Goal: Use online tool/utility: Use online tool/utility

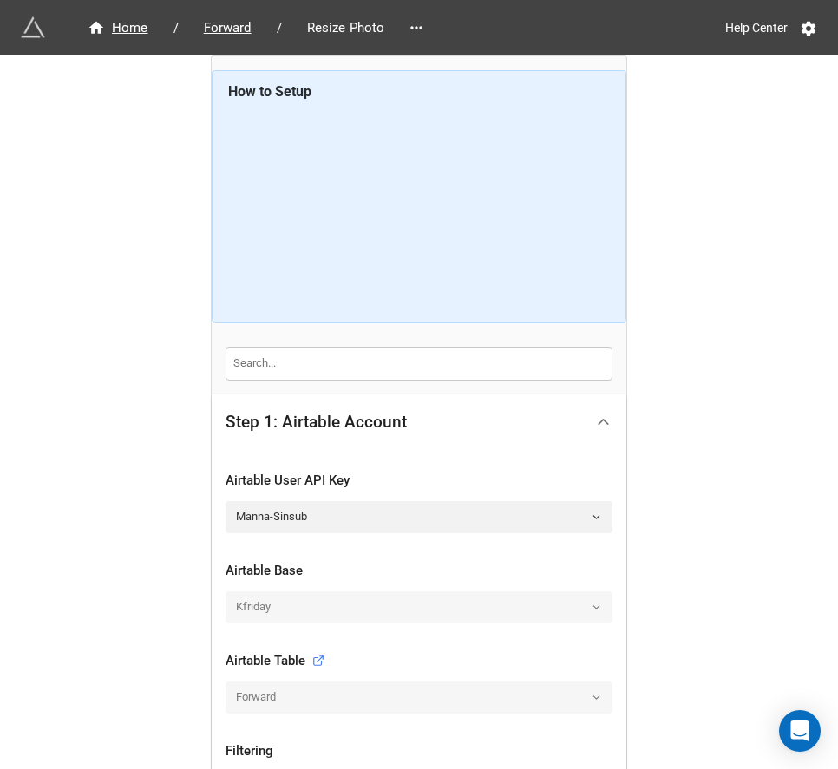
click at [473, 407] on div at bounding box center [603, 422] width 39 height 39
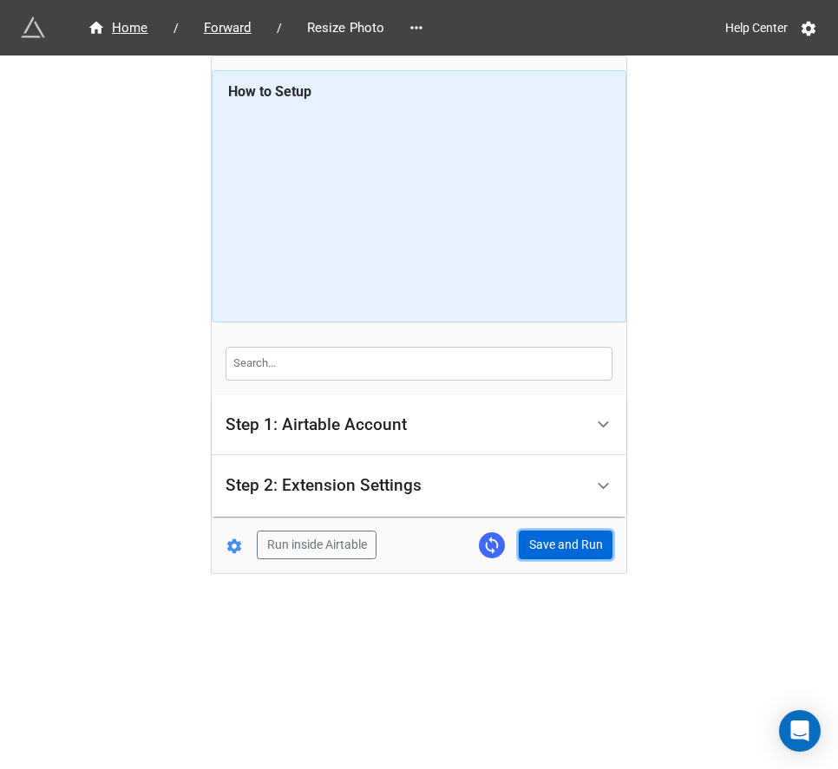
click at [473, 532] on button "Save and Run" at bounding box center [566, 545] width 94 height 29
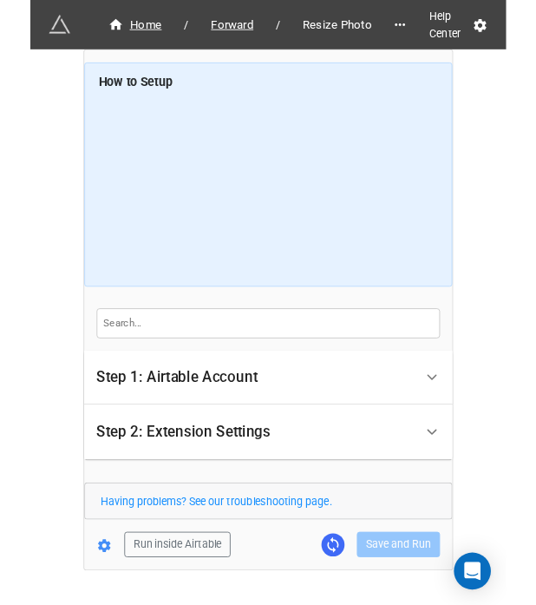
scroll to position [43, 0]
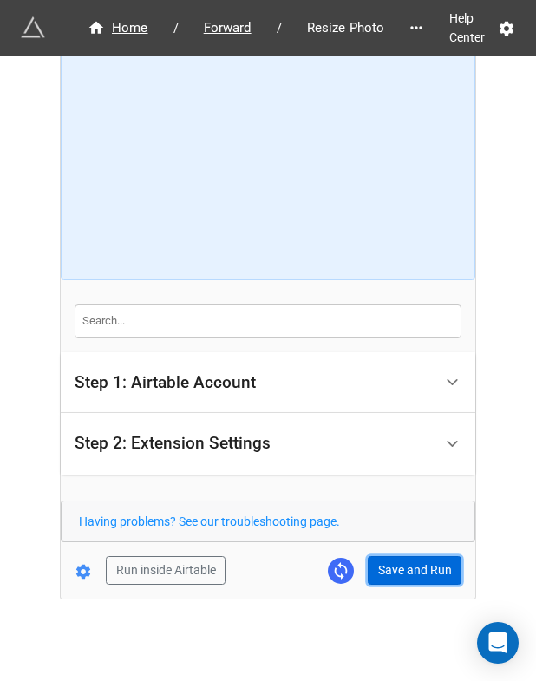
click at [403, 572] on button "Save and Run" at bounding box center [415, 570] width 94 height 29
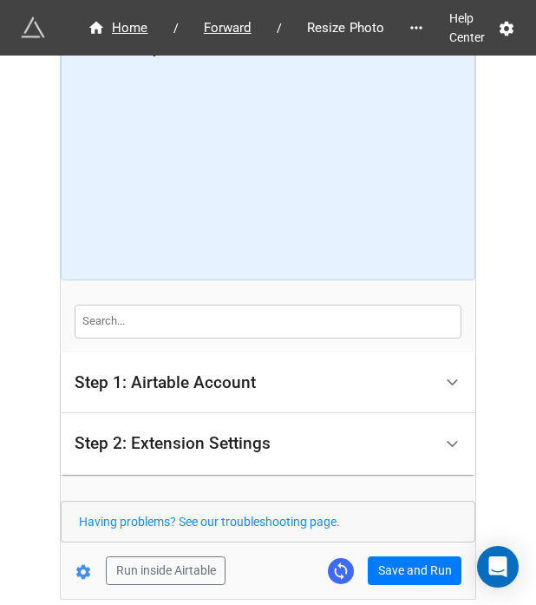
scroll to position [119, 0]
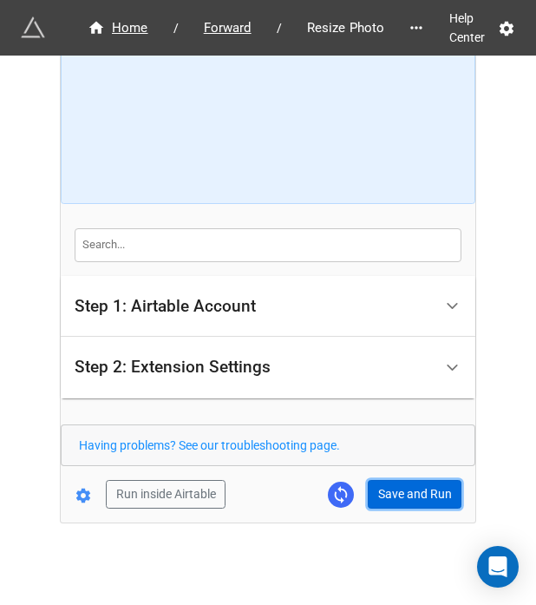
click at [380, 486] on button "Save and Run" at bounding box center [415, 494] width 94 height 29
click at [404, 504] on button "Save and Run" at bounding box center [415, 494] width 94 height 29
drag, startPoint x: 389, startPoint y: 498, endPoint x: 534, endPoint y: 435, distance: 158.6
click at [389, 498] on button "Save and Run" at bounding box center [415, 494] width 94 height 29
click at [406, 488] on button "Save and Run" at bounding box center [415, 494] width 94 height 29
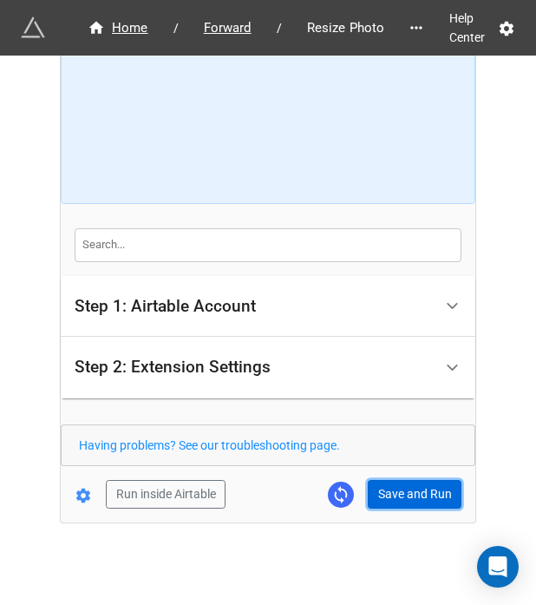
drag, startPoint x: 372, startPoint y: 494, endPoint x: 406, endPoint y: 469, distance: 41.6
click at [373, 491] on button "Save and Run" at bounding box center [415, 494] width 94 height 29
drag, startPoint x: 397, startPoint y: 487, endPoint x: 528, endPoint y: 457, distance: 134.3
click at [397, 487] on button "Save and Run" at bounding box center [415, 494] width 94 height 29
click at [382, 501] on button "Save and Run" at bounding box center [415, 494] width 94 height 29
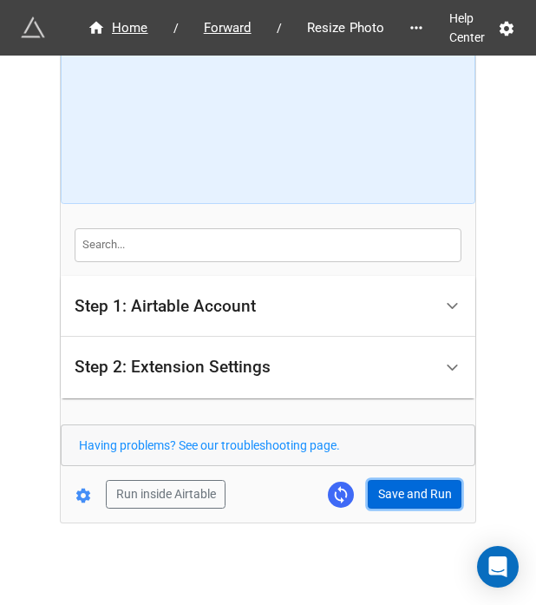
drag, startPoint x: 403, startPoint y: 499, endPoint x: 401, endPoint y: 527, distance: 28.7
click at [403, 499] on button "Save and Run" at bounding box center [415, 494] width 94 height 29
click at [397, 494] on button "Save and Run" at bounding box center [415, 494] width 94 height 29
click at [401, 496] on button "Save and Run" at bounding box center [415, 494] width 94 height 29
drag, startPoint x: 390, startPoint y: 483, endPoint x: 405, endPoint y: 488, distance: 15.6
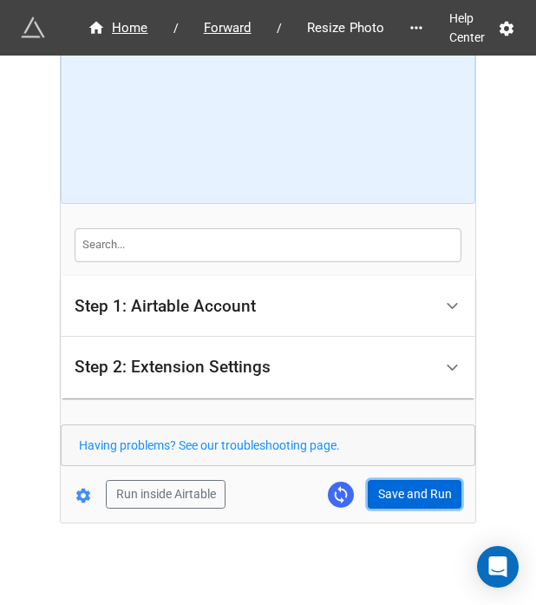
click at [390, 483] on button "Save and Run" at bounding box center [415, 494] width 94 height 29
drag, startPoint x: 397, startPoint y: 492, endPoint x: 416, endPoint y: 442, distance: 52.7
click at [397, 490] on button "Save and Run" at bounding box center [415, 494] width 94 height 29
click at [418, 475] on form "How to Setup Step 1: Airtable Account Airtable User API Key Manna-Sinsub Airtab…" at bounding box center [268, 229] width 415 height 557
click at [385, 495] on button "Save and Run" at bounding box center [415, 494] width 94 height 29
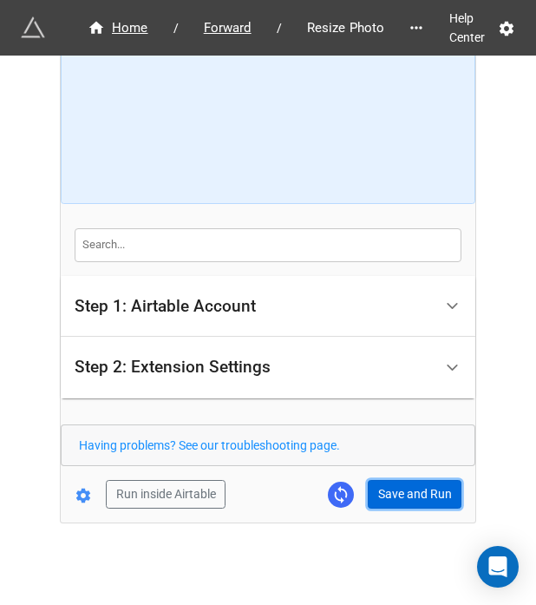
click at [394, 501] on button "Save and Run" at bounding box center [415, 494] width 94 height 29
click at [403, 487] on button "Save and Run" at bounding box center [415, 494] width 94 height 29
click at [404, 501] on button "Save and Run" at bounding box center [415, 494] width 94 height 29
click at [413, 489] on button "Save and Run" at bounding box center [415, 494] width 94 height 29
click at [422, 489] on button "Save and Run" at bounding box center [415, 494] width 94 height 29
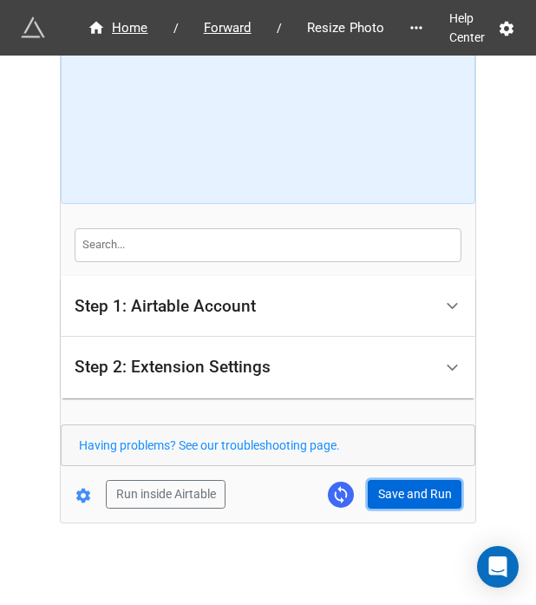
drag, startPoint x: 392, startPoint y: 503, endPoint x: 400, endPoint y: 497, distance: 9.9
click at [393, 503] on button "Save and Run" at bounding box center [415, 494] width 94 height 29
click at [386, 482] on button "Save and Run" at bounding box center [415, 494] width 94 height 29
drag, startPoint x: 394, startPoint y: 489, endPoint x: 436, endPoint y: 539, distance: 65.2
click at [396, 488] on button "Save and Run" at bounding box center [415, 494] width 94 height 29
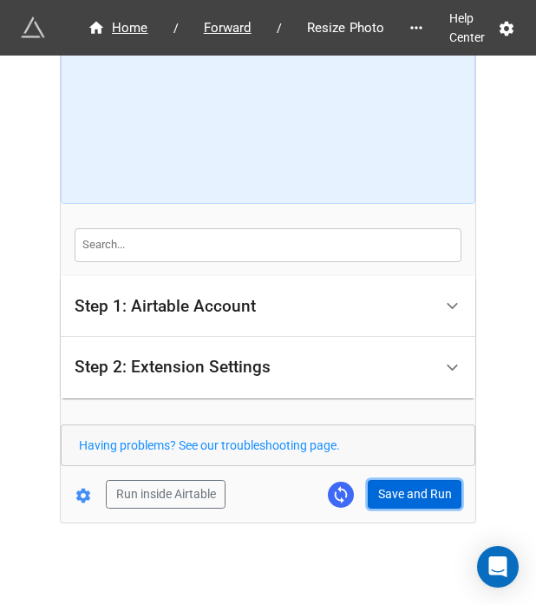
drag, startPoint x: 420, startPoint y: 492, endPoint x: 455, endPoint y: 509, distance: 38.8
click at [420, 492] on button "Save and Run" at bounding box center [415, 494] width 94 height 29
drag, startPoint x: 390, startPoint y: 490, endPoint x: 481, endPoint y: 484, distance: 91.3
click at [390, 490] on button "Save and Run" at bounding box center [415, 494] width 94 height 29
click at [371, 488] on button "Save and Run" at bounding box center [415, 494] width 94 height 29
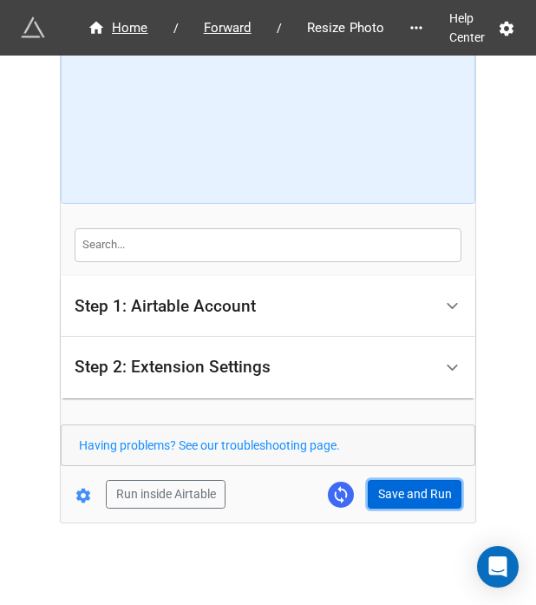
drag, startPoint x: 401, startPoint y: 483, endPoint x: 471, endPoint y: 436, distance: 84.5
click at [401, 483] on button "Save and Run" at bounding box center [415, 494] width 94 height 29
click at [376, 493] on button "Save and Run" at bounding box center [415, 494] width 94 height 29
click at [400, 488] on button "Save and Run" at bounding box center [415, 494] width 94 height 29
click at [397, 489] on button "Save and Run" at bounding box center [415, 494] width 94 height 29
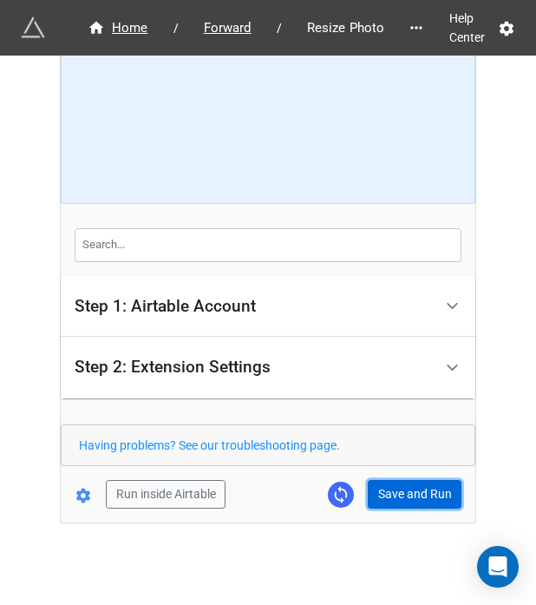
click at [378, 495] on button "Save and Run" at bounding box center [415, 494] width 94 height 29
click at [403, 501] on button "Save and Run" at bounding box center [415, 494] width 94 height 29
drag, startPoint x: 400, startPoint y: 489, endPoint x: 404, endPoint y: 518, distance: 29.0
click at [400, 489] on button "Save and Run" at bounding box center [415, 494] width 94 height 29
click at [392, 480] on button "Save and Run" at bounding box center [415, 494] width 94 height 29
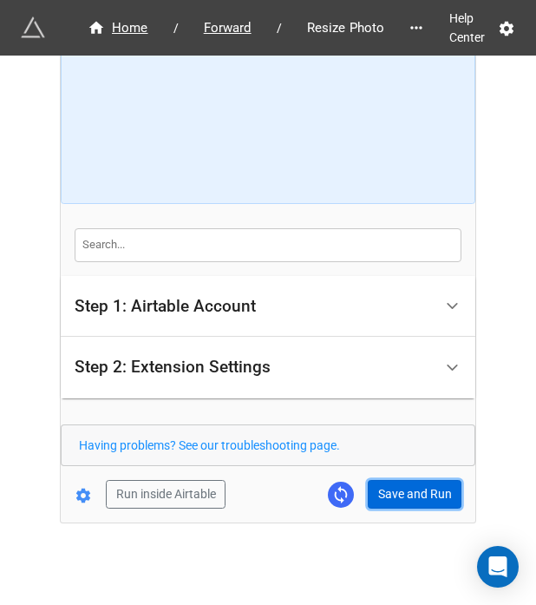
click at [392, 494] on button "Save and Run" at bounding box center [415, 494] width 94 height 29
drag, startPoint x: 396, startPoint y: 485, endPoint x: 453, endPoint y: 496, distance: 58.4
click at [396, 485] on button "Save and Run" at bounding box center [415, 494] width 94 height 29
drag, startPoint x: 392, startPoint y: 488, endPoint x: 465, endPoint y: 472, distance: 74.5
click at [392, 487] on button "Save and Run" at bounding box center [415, 494] width 94 height 29
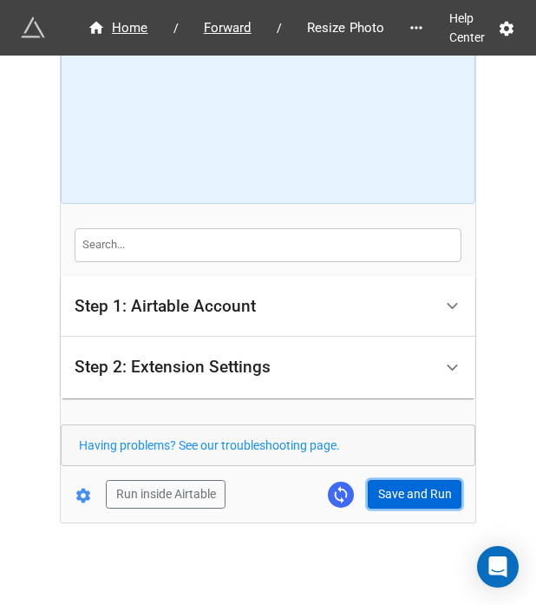
drag, startPoint x: 422, startPoint y: 500, endPoint x: 486, endPoint y: 480, distance: 67.2
click at [423, 500] on button "Save and Run" at bounding box center [415, 494] width 94 height 29
click at [411, 495] on button "Save and Run" at bounding box center [415, 494] width 94 height 29
click at [428, 501] on button "Save and Run" at bounding box center [415, 494] width 94 height 29
click at [409, 484] on button "Save and Run" at bounding box center [415, 494] width 94 height 29
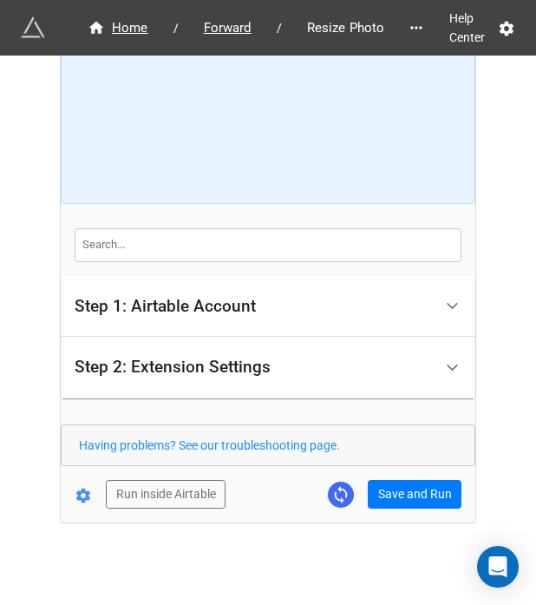
click at [426, 507] on div "Home / Forward / Resize Photo Help Center How to Setup Step 1: Airtable Account…" at bounding box center [268, 230] width 415 height 585
click at [394, 509] on div "Home / Forward / Resize Photo Help Center How to Setup Step 1: Airtable Account…" at bounding box center [268, 230] width 415 height 585
click at [395, 501] on button "Save and Run" at bounding box center [415, 494] width 94 height 29
drag, startPoint x: 399, startPoint y: 489, endPoint x: 444, endPoint y: 475, distance: 47.2
click at [399, 490] on button "Save and Run" at bounding box center [415, 494] width 94 height 29
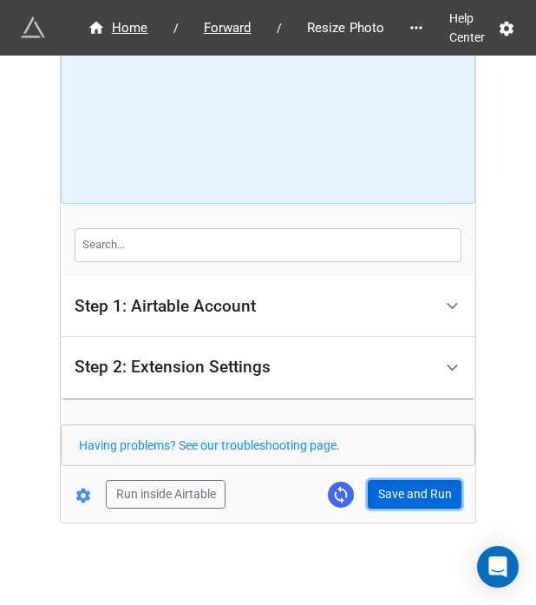
click at [389, 483] on button "Save and Run" at bounding box center [415, 494] width 94 height 29
drag, startPoint x: 416, startPoint y: 494, endPoint x: 460, endPoint y: 463, distance: 53.7
click at [416, 494] on button "Save and Run" at bounding box center [415, 494] width 94 height 29
click at [392, 494] on button "Save and Run" at bounding box center [415, 494] width 94 height 29
click at [396, 500] on button "Save and Run" at bounding box center [415, 494] width 94 height 29
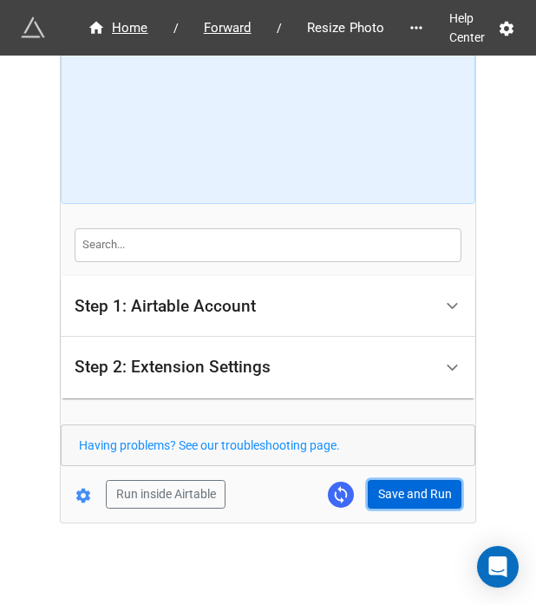
click at [385, 492] on button "Save and Run" at bounding box center [415, 494] width 94 height 29
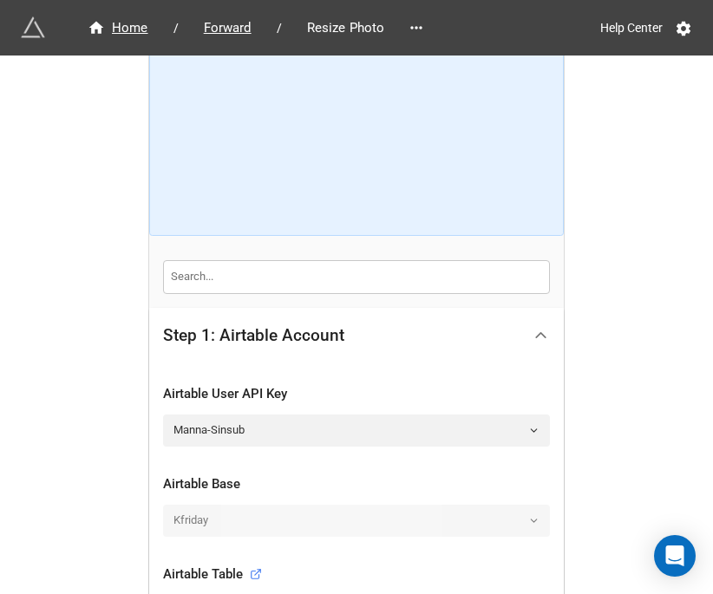
click at [536, 335] on icon at bounding box center [541, 335] width 18 height 18
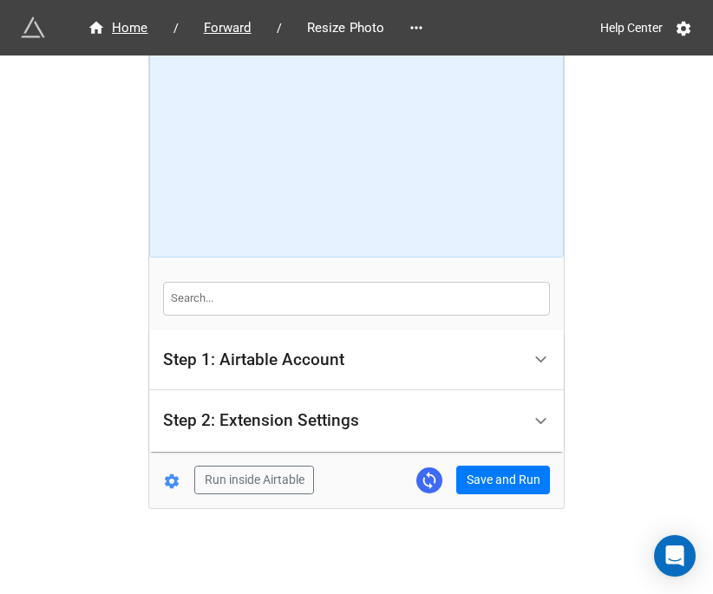
scroll to position [62, 0]
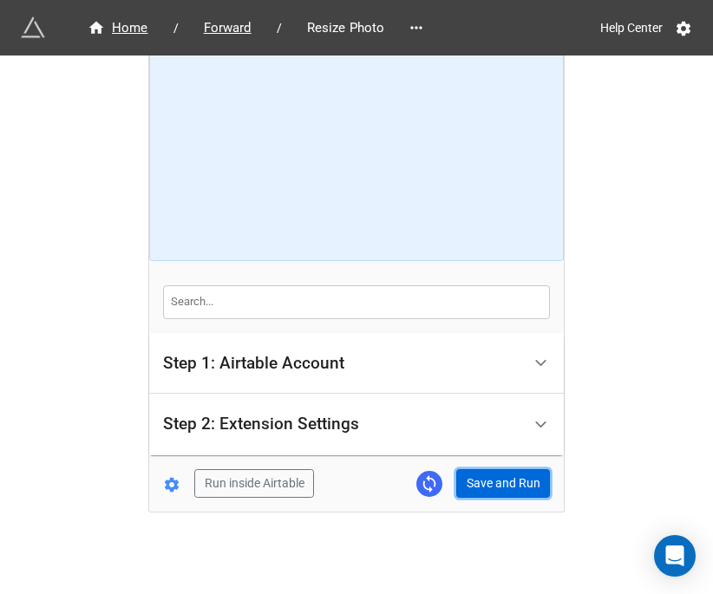
click at [500, 479] on button "Save and Run" at bounding box center [503, 483] width 94 height 29
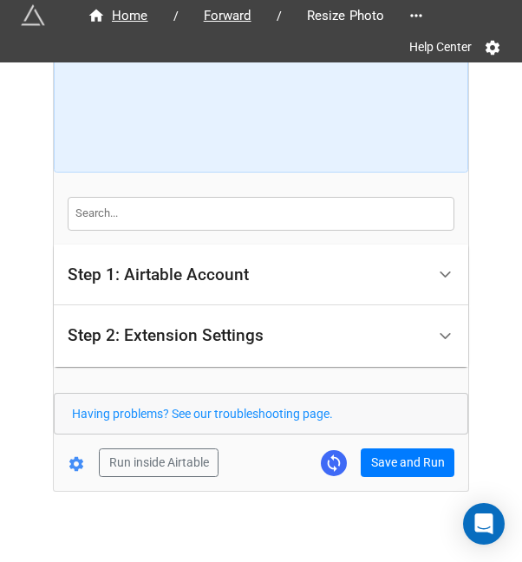
scroll to position [168, 0]
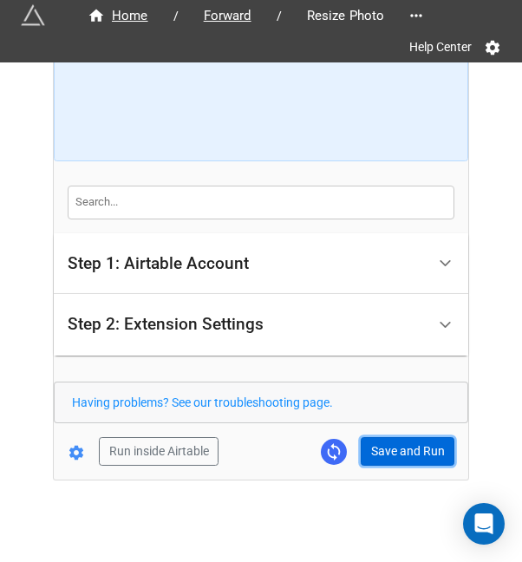
click at [366, 445] on button "Save and Run" at bounding box center [408, 451] width 94 height 29
